Goal: Task Accomplishment & Management: Complete application form

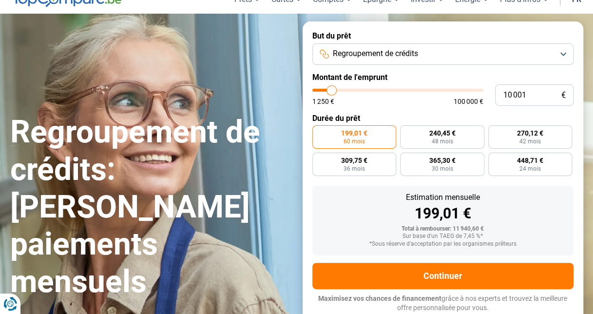
click at [564, 58] on button "Regroupement de crédits" at bounding box center [443, 53] width 261 height 21
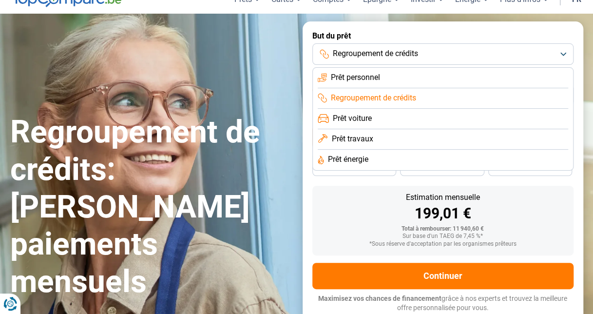
click at [442, 101] on li "Regroupement de crédits" at bounding box center [443, 98] width 251 height 20
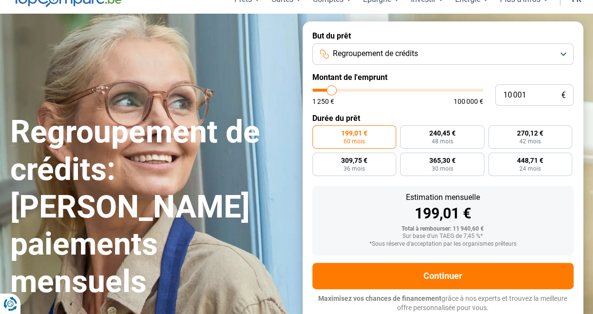
type input "10 250"
type input "10250"
type input "16 500"
type input "16500"
type input "24 750"
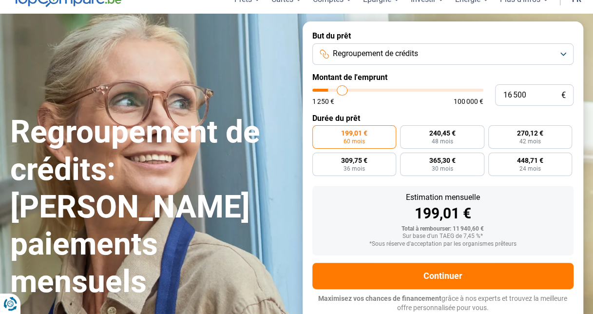
type input "24750"
type input "35 250"
type input "35250"
type input "48 000"
type input "48000"
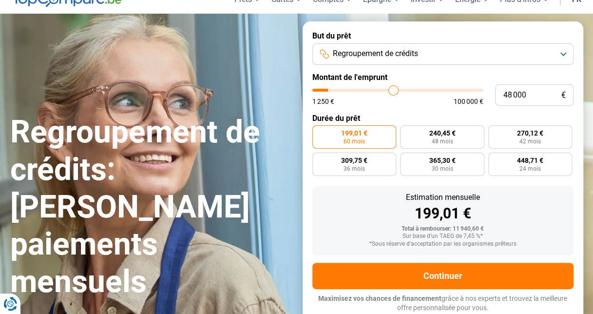
type input "56 250"
type input "56250"
type input "64 500"
type input "64500"
type input "72 000"
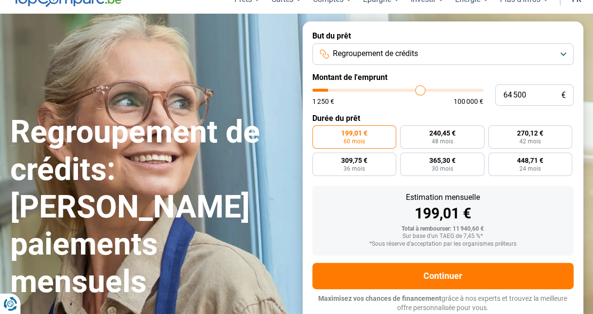
type input "72000"
type input "79 000"
type input "79000"
type input "85 250"
type input "85250"
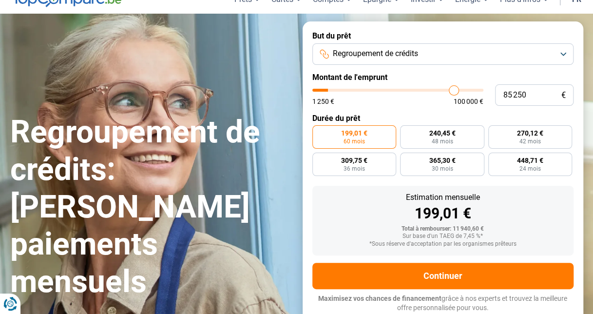
type input "93 250"
type input "93250"
type input "100 000"
drag, startPoint x: 330, startPoint y: 89, endPoint x: 508, endPoint y: 91, distance: 178.0
type input "100000"
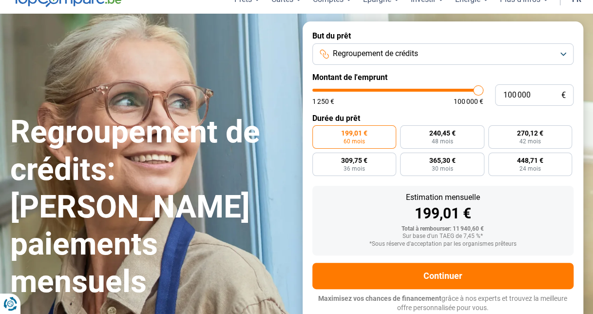
click at [484, 91] on input "range" at bounding box center [398, 90] width 171 height 3
radio input "false"
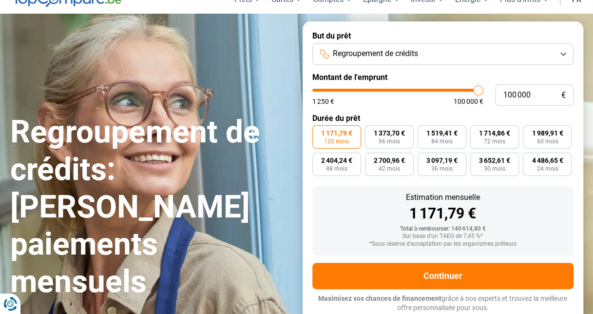
click at [561, 51] on button "Regroupement de crédits" at bounding box center [443, 53] width 261 height 21
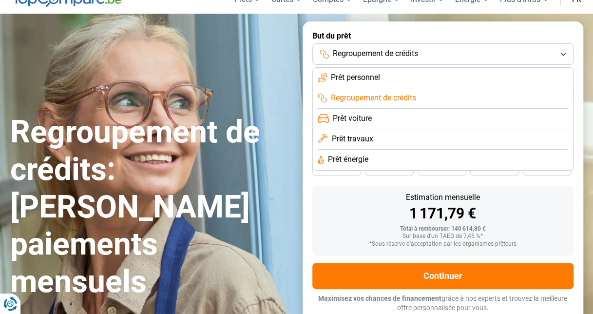
click at [411, 85] on li "Prêt personnel" at bounding box center [443, 78] width 251 height 20
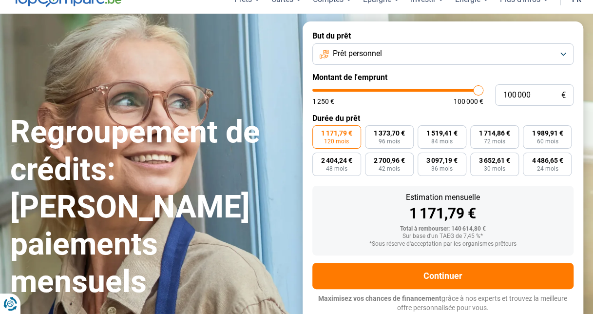
click at [408, 109] on form "But du prêt Prêt personnel Montant de l'emprunt 100 000 € 1 250 € 100 000 € Dur…" at bounding box center [443, 171] width 281 height 301
click at [560, 50] on button "Prêt personnel" at bounding box center [443, 53] width 261 height 21
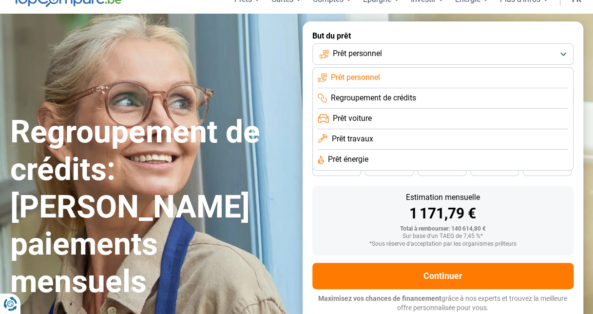
click at [412, 101] on span "Regroupement de crédits" at bounding box center [373, 98] width 85 height 11
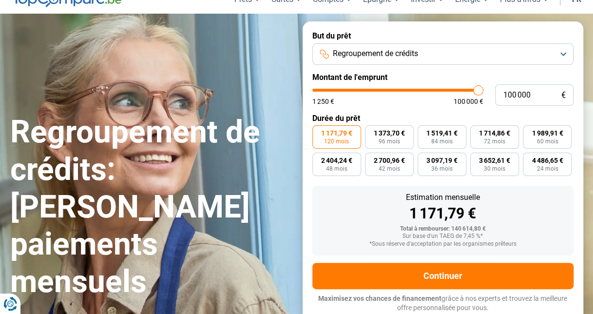
click at [569, 53] on button "Regroupement de crédits" at bounding box center [443, 53] width 261 height 21
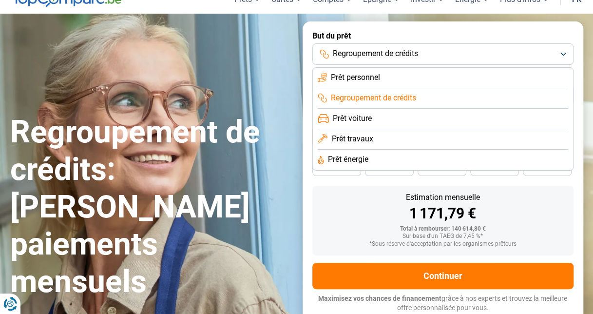
click at [396, 122] on li "Prêt voiture" at bounding box center [443, 119] width 251 height 20
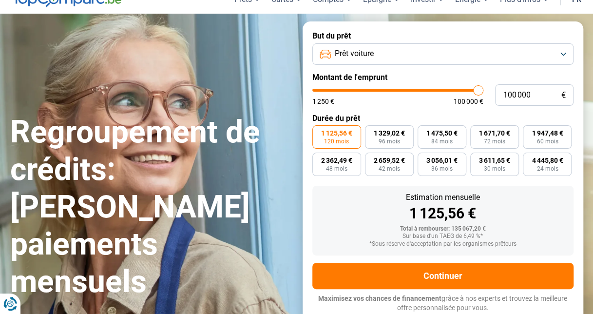
click at [557, 55] on button "Prêt voiture" at bounding box center [443, 53] width 261 height 21
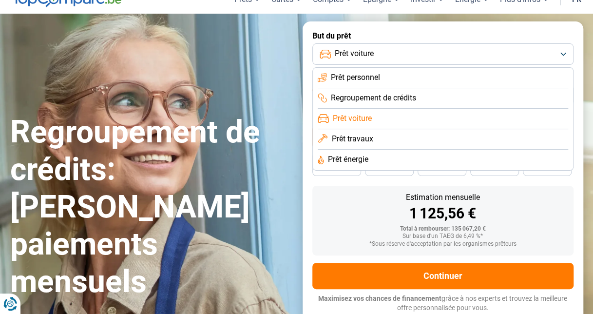
click at [397, 141] on li "Prêt travaux" at bounding box center [443, 139] width 251 height 20
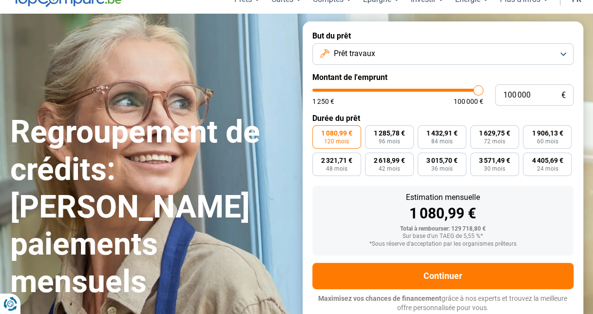
click at [562, 55] on button "Prêt travaux" at bounding box center [443, 53] width 261 height 21
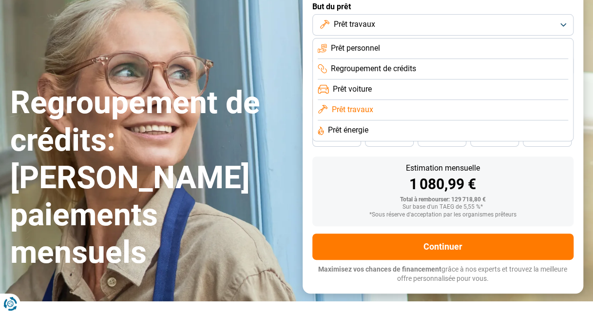
scroll to position [95, 0]
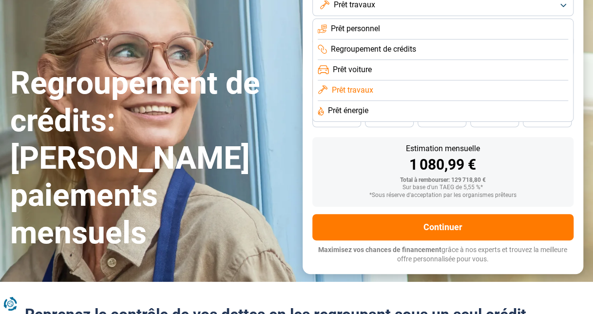
click at [394, 111] on li "Prêt énergie" at bounding box center [443, 111] width 251 height 20
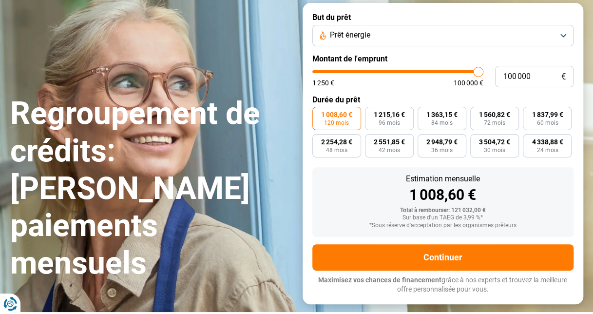
scroll to position [46, 0]
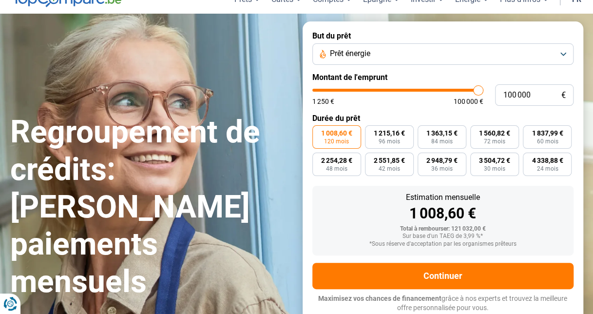
click at [565, 58] on button "Prêt énergie" at bounding box center [443, 53] width 261 height 21
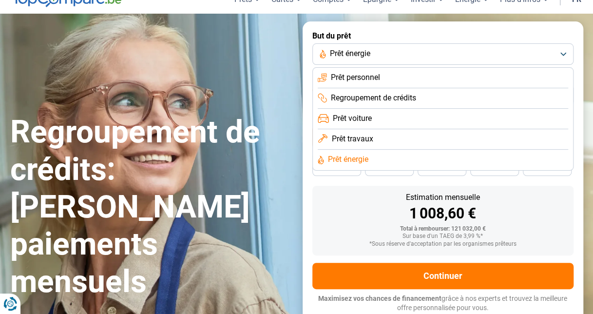
click at [420, 102] on li "Regroupement de crédits" at bounding box center [443, 98] width 251 height 20
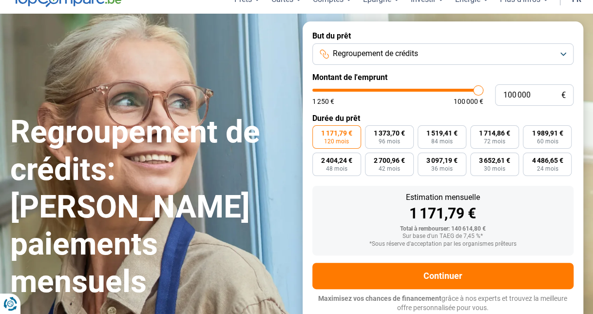
click at [536, 57] on button "Regroupement de crédits" at bounding box center [443, 53] width 261 height 21
